Goal: Information Seeking & Learning: Learn about a topic

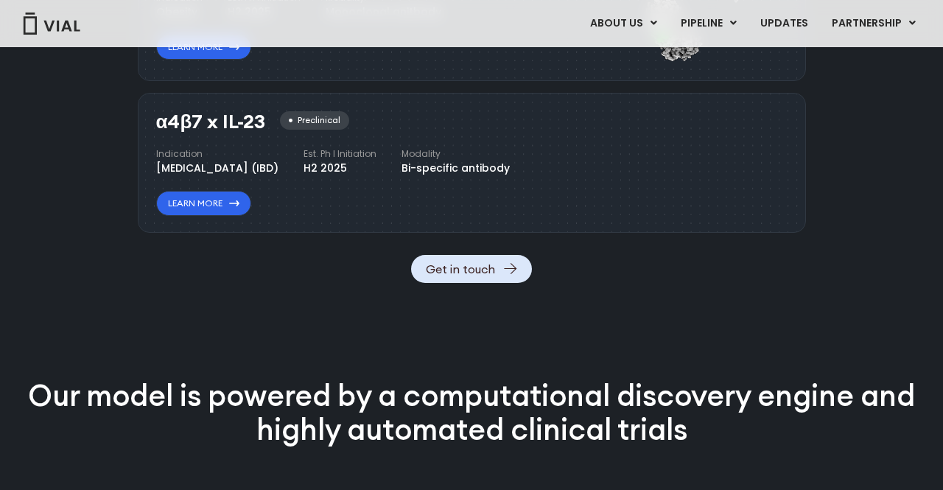
scroll to position [1703, 0]
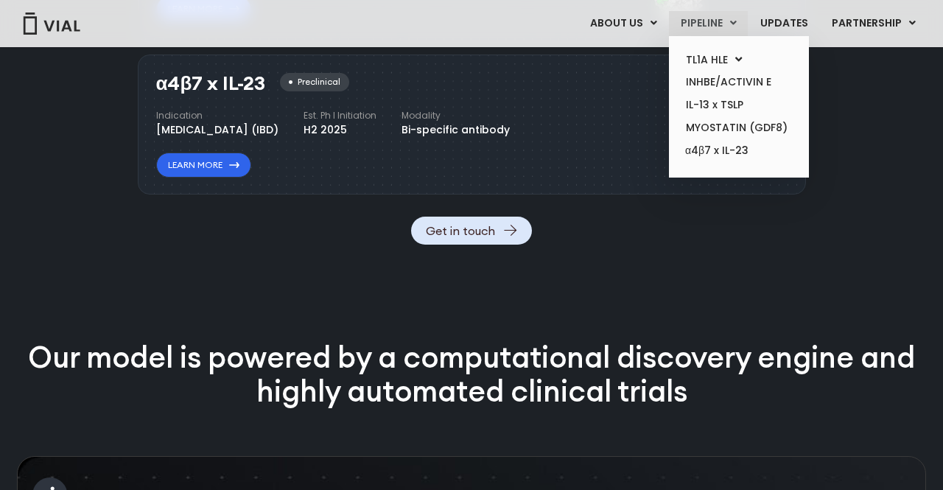
click at [690, 21] on link "PIPELINE" at bounding box center [708, 23] width 79 height 25
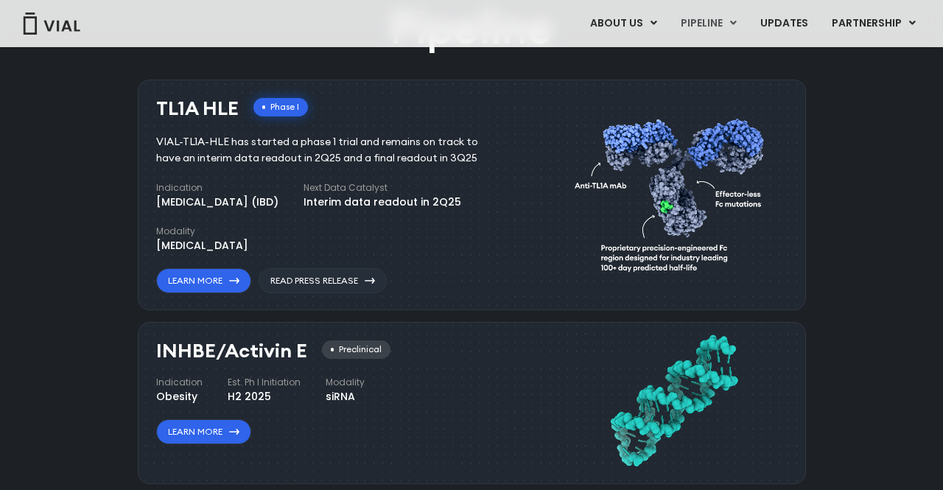
scroll to position [911, 0]
click at [287, 281] on link "Read Press Release" at bounding box center [323, 281] width 128 height 25
